Goal: Use online tool/utility: Utilize a website feature to perform a specific function

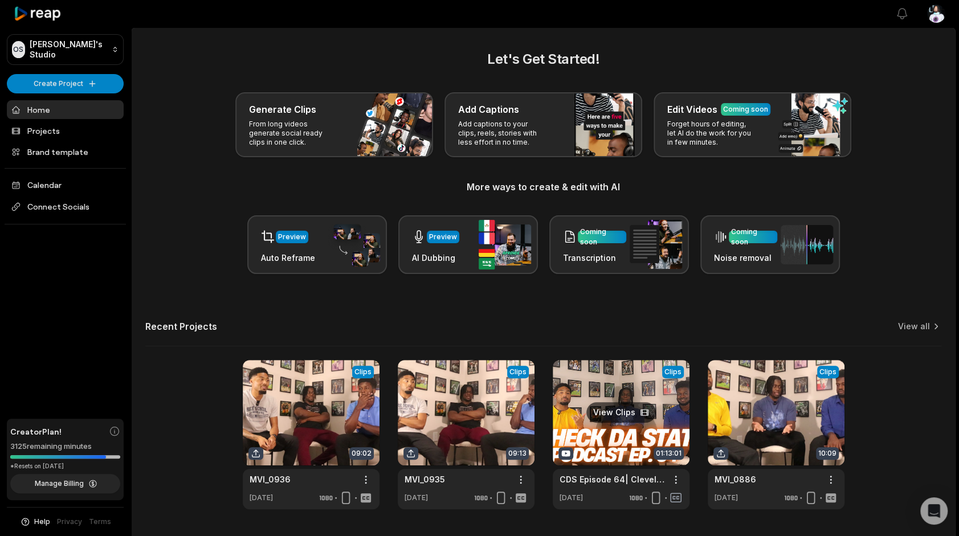
click at [610, 422] on link at bounding box center [621, 434] width 137 height 149
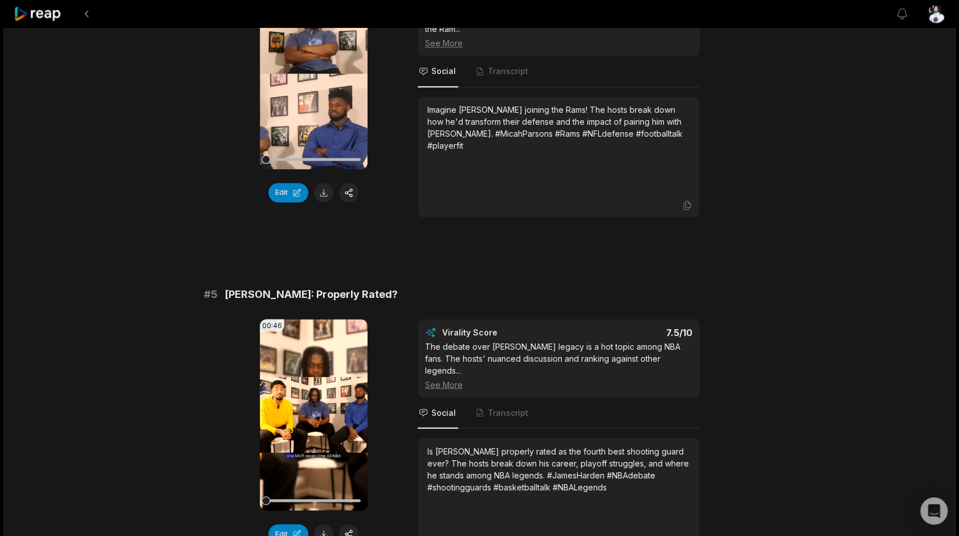
scroll to position [1211, 0]
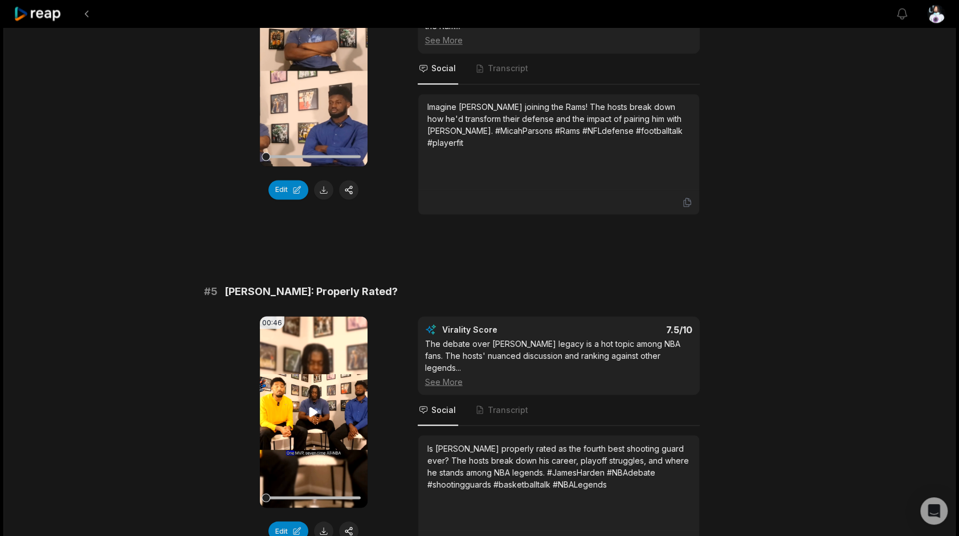
click at [342, 394] on video "Your browser does not support mp4 format." at bounding box center [314, 411] width 108 height 191
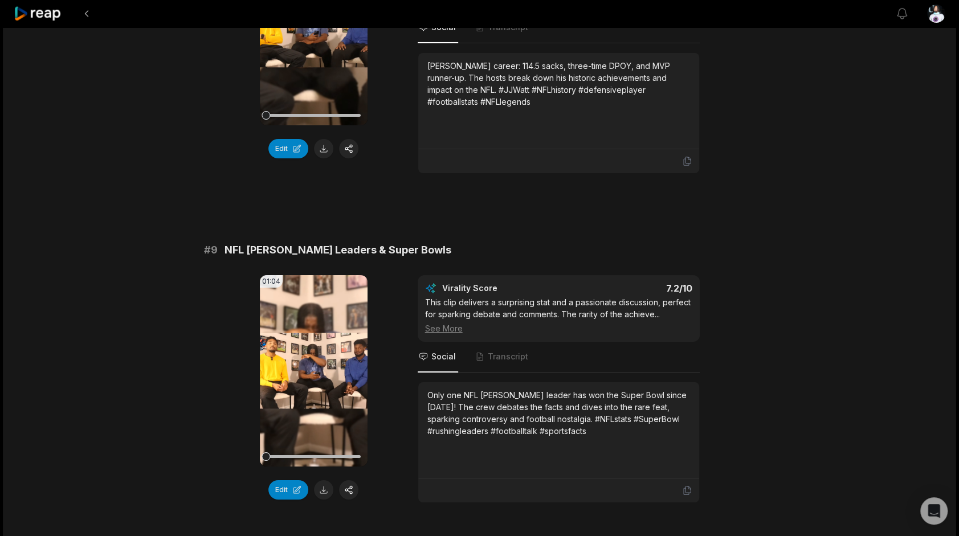
scroll to position [2969, 0]
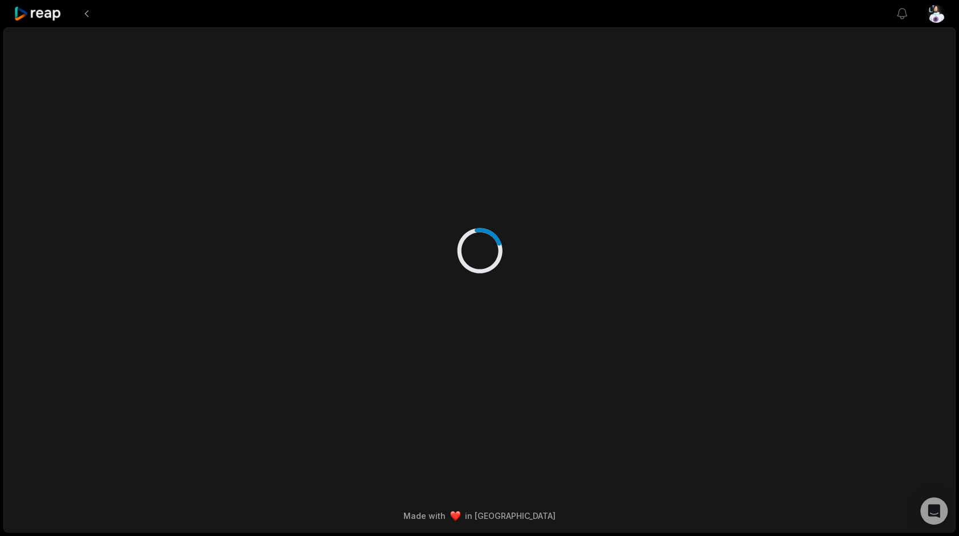
scroll to position [0, 0]
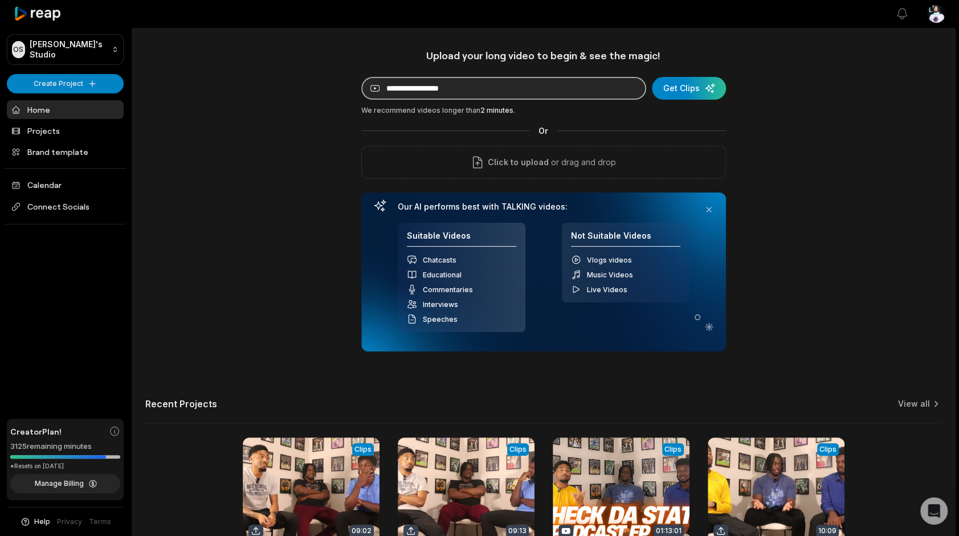
click at [381, 83] on input at bounding box center [503, 88] width 285 height 23
paste input "**********"
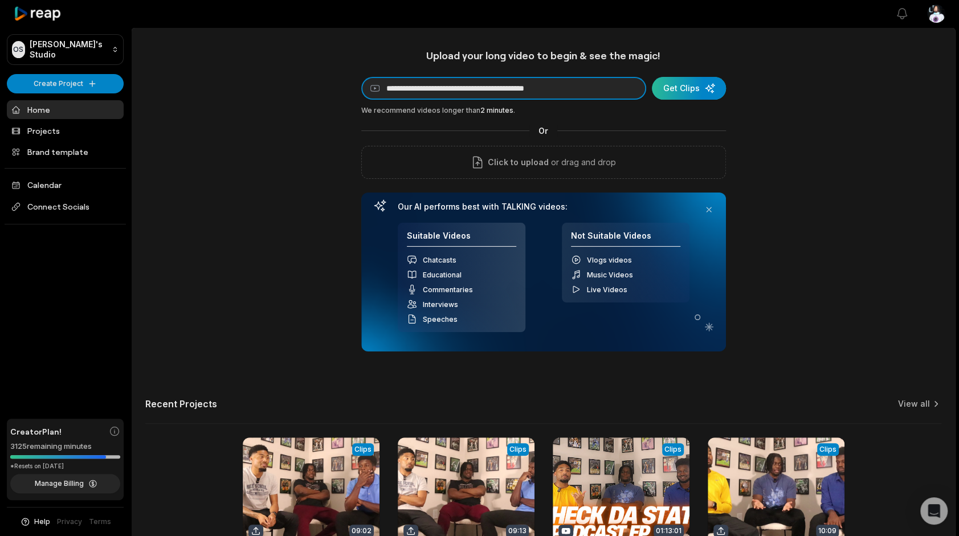
type input "**********"
click at [700, 88] on div "submit" at bounding box center [689, 88] width 74 height 23
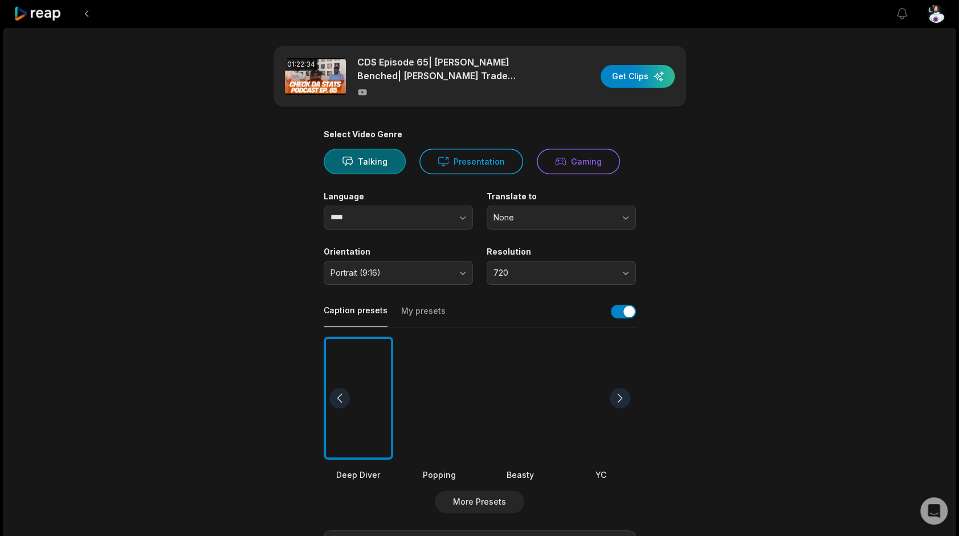
click at [521, 391] on div at bounding box center [520, 399] width 70 height 124
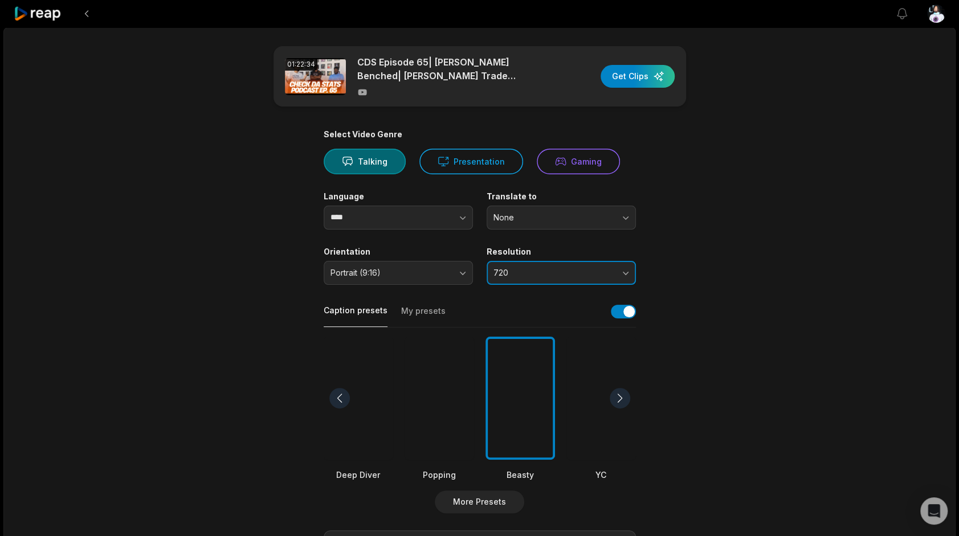
click at [537, 267] on button "720" at bounding box center [561, 273] width 149 height 24
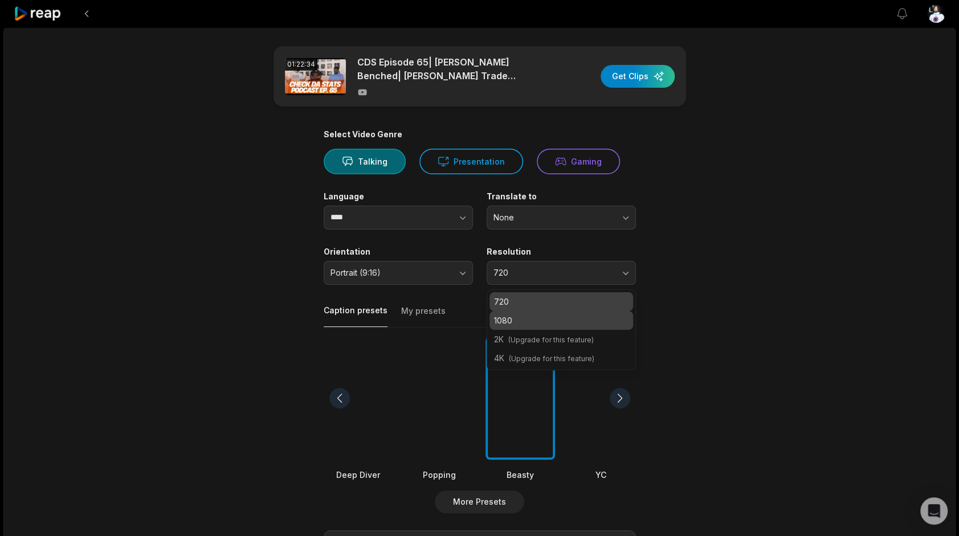
click at [514, 321] on p "1080" at bounding box center [561, 320] width 134 height 12
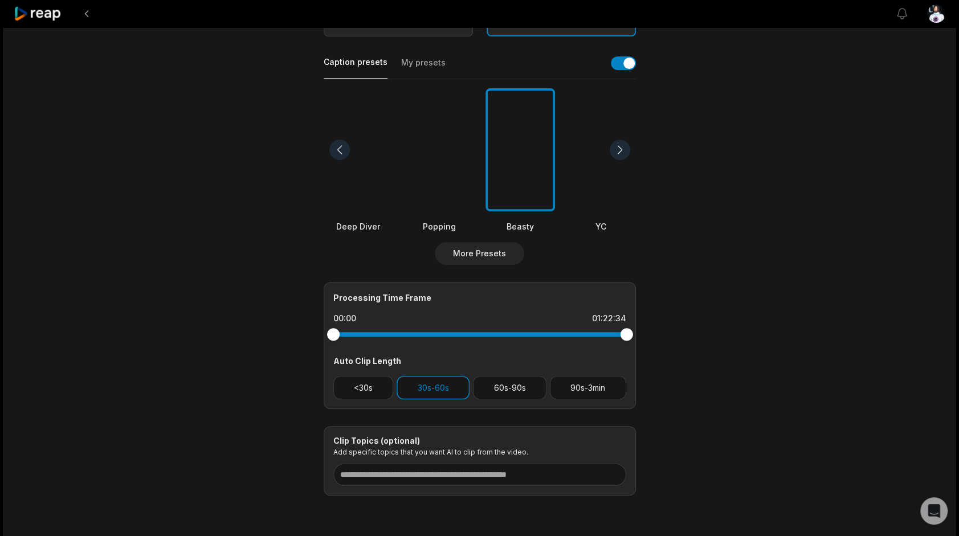
scroll to position [261, 0]
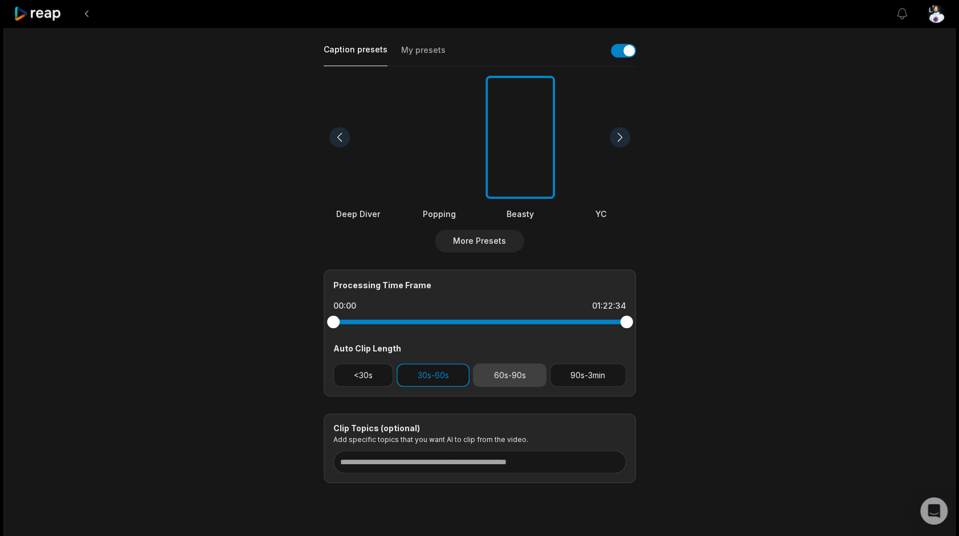
click at [523, 383] on button "60s-90s" at bounding box center [509, 374] width 73 height 23
click at [424, 366] on button "30s-60s" at bounding box center [433, 374] width 73 height 23
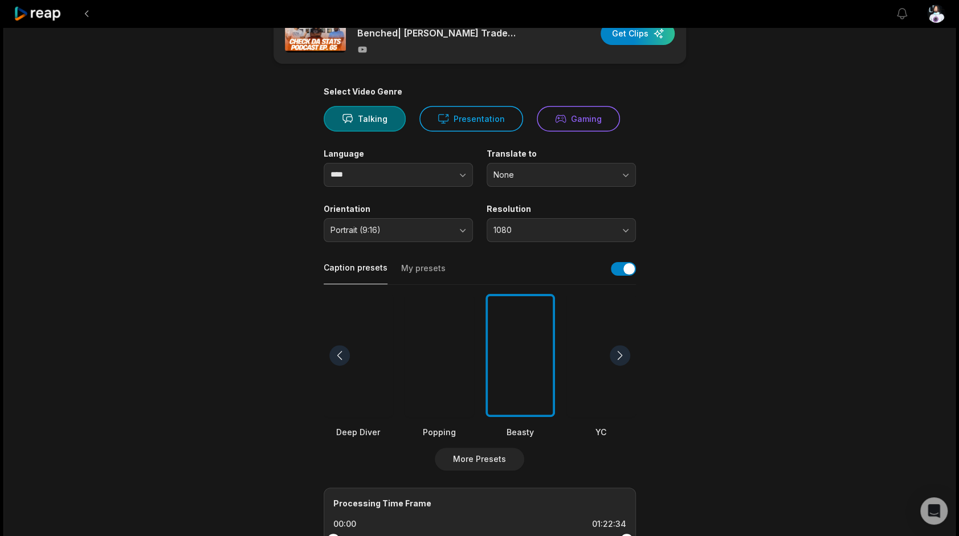
scroll to position [7, 0]
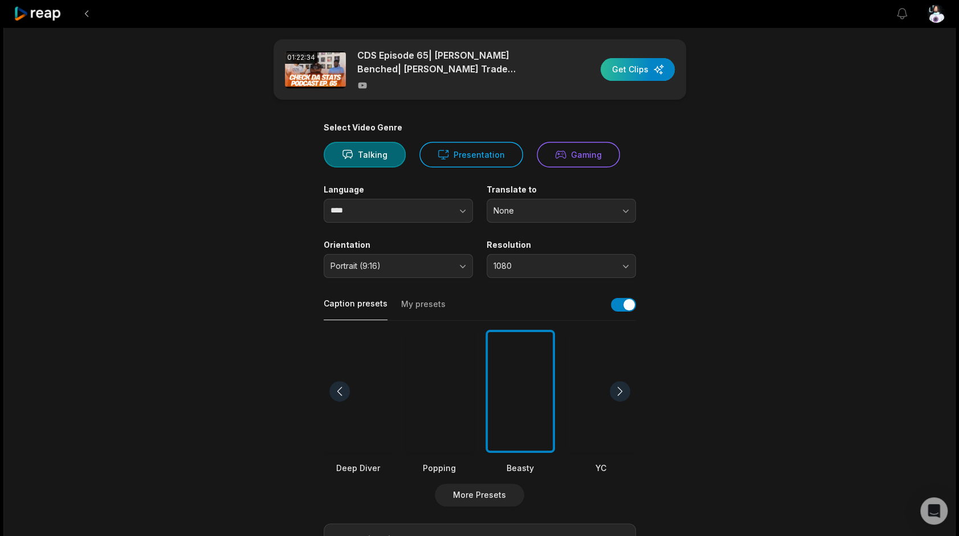
click at [641, 64] on div "button" at bounding box center [638, 69] width 74 height 23
